Goal: Task Accomplishment & Management: Use online tool/utility

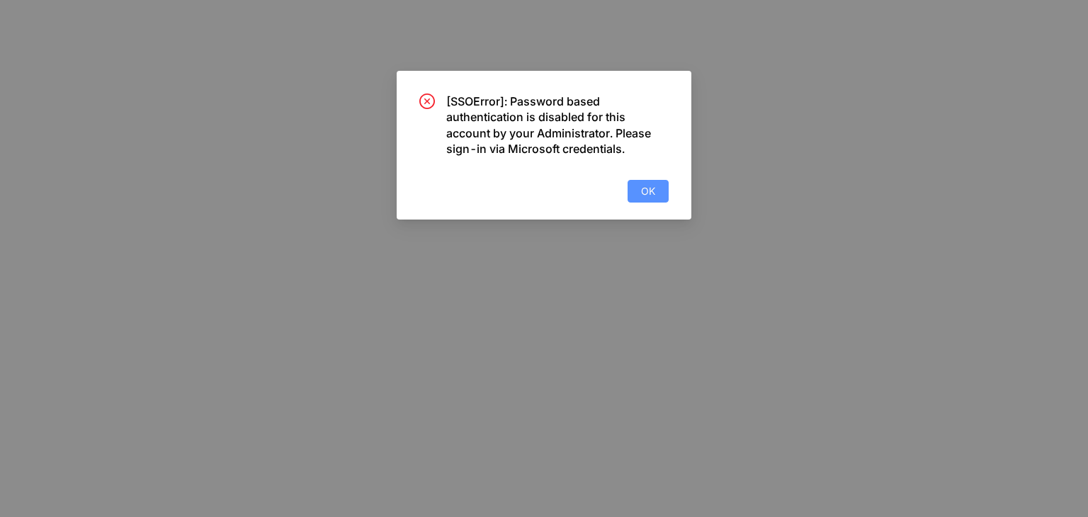
click at [654, 192] on button "OK" at bounding box center [648, 191] width 41 height 23
click at [666, 199] on button "OK" at bounding box center [648, 191] width 41 height 23
